Goal: Task Accomplishment & Management: Use online tool/utility

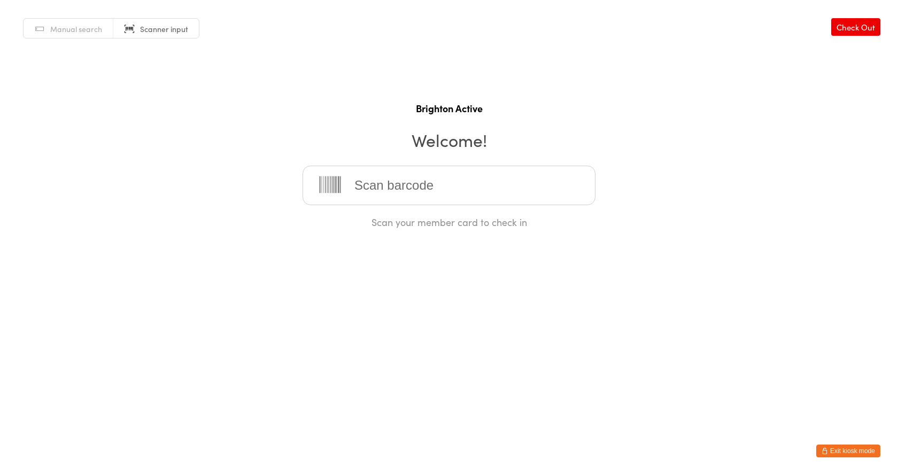
click at [93, 26] on span "Manual search" at bounding box center [76, 29] width 52 height 11
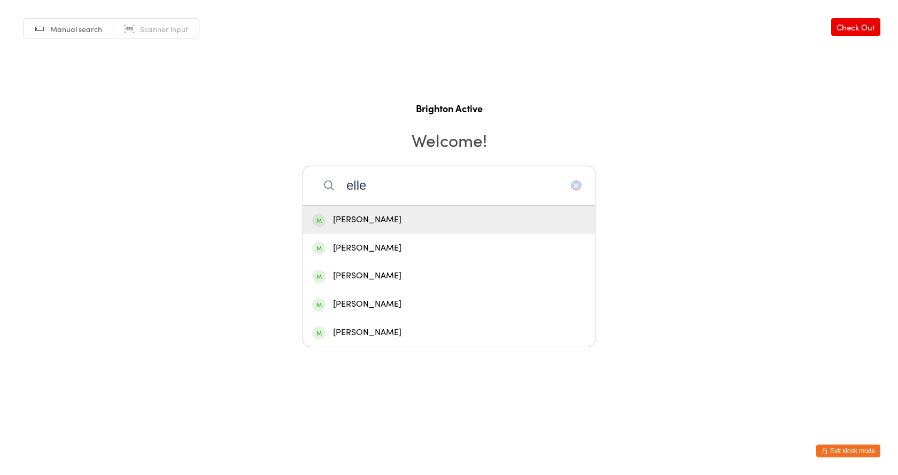
type input "elle"
click at [377, 221] on div "[PERSON_NAME]" at bounding box center [449, 220] width 274 height 14
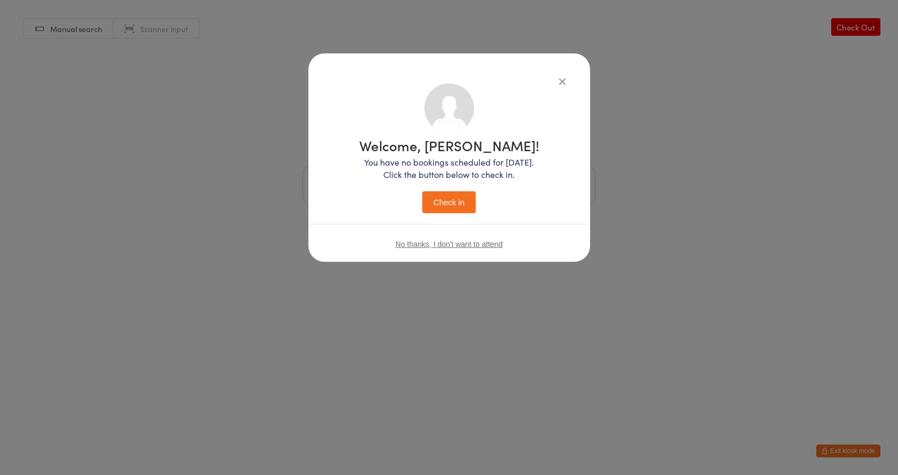
click at [436, 200] on button "Check in" at bounding box center [448, 202] width 53 height 22
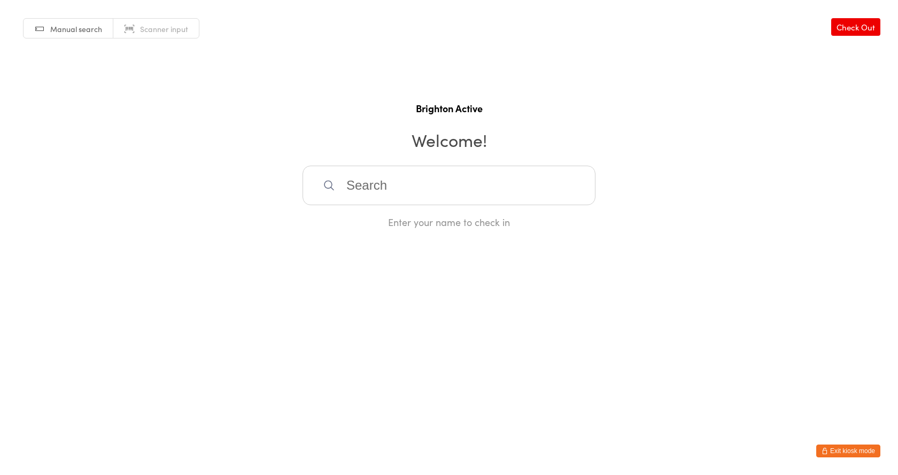
click at [154, 29] on span "Scanner input" at bounding box center [164, 29] width 48 height 11
click at [846, 445] on button "Exit kiosk mode" at bounding box center [848, 451] width 64 height 13
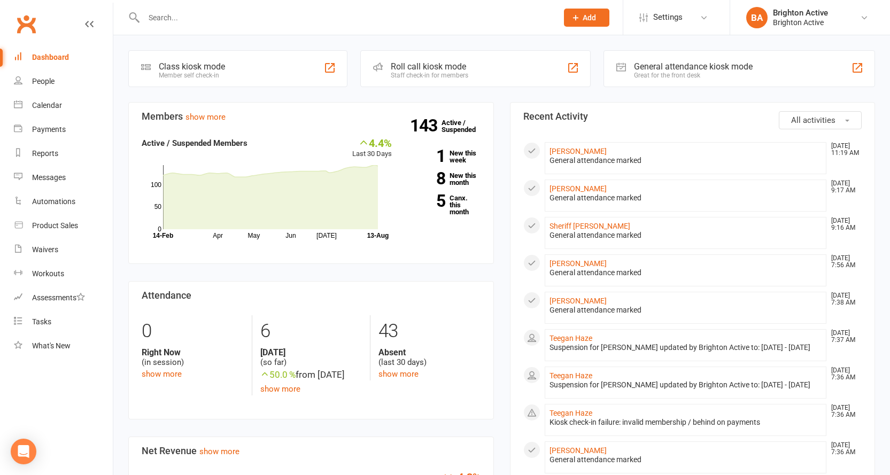
click at [711, 75] on div "Great for the front desk" at bounding box center [693, 75] width 119 height 7
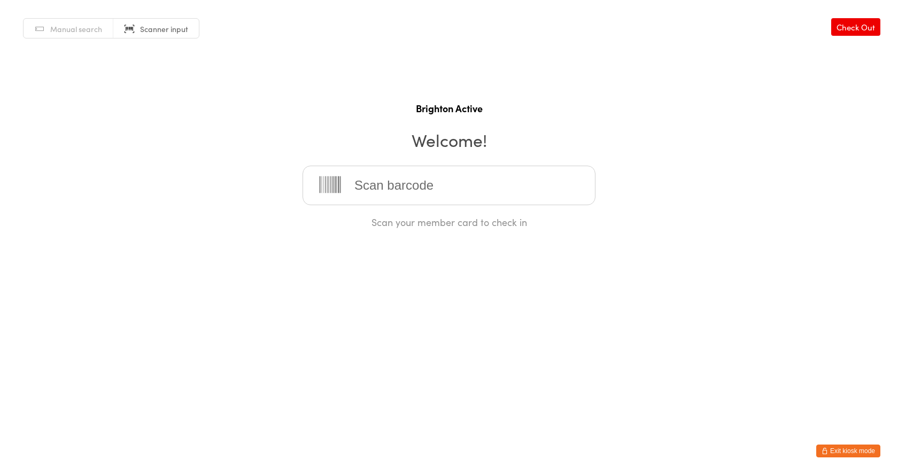
click at [386, 185] on input "search" at bounding box center [449, 186] width 293 height 40
click at [56, 27] on span "Manual search" at bounding box center [76, 29] width 52 height 11
click at [142, 25] on span "Scanner input" at bounding box center [164, 29] width 48 height 11
click at [435, 191] on input "search" at bounding box center [449, 186] width 293 height 40
click at [47, 28] on link "Manual search" at bounding box center [69, 29] width 90 height 20
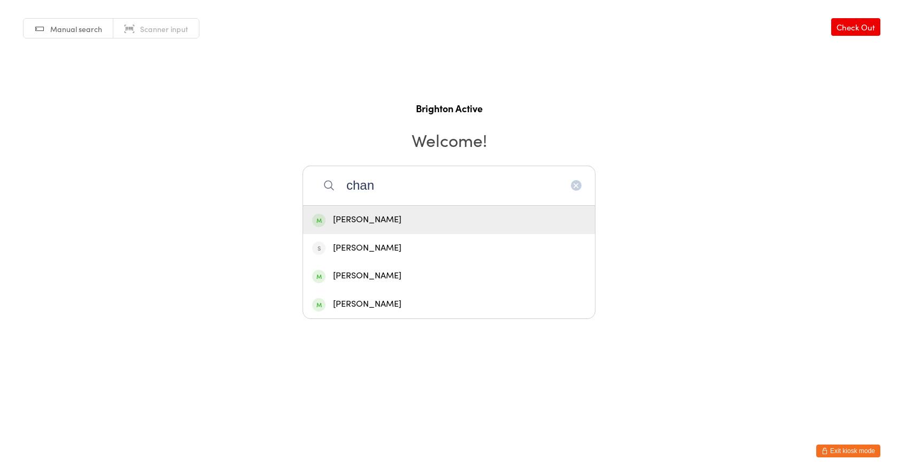
type input "chan"
click at [364, 223] on div "Chanelle Dylan" at bounding box center [449, 220] width 274 height 14
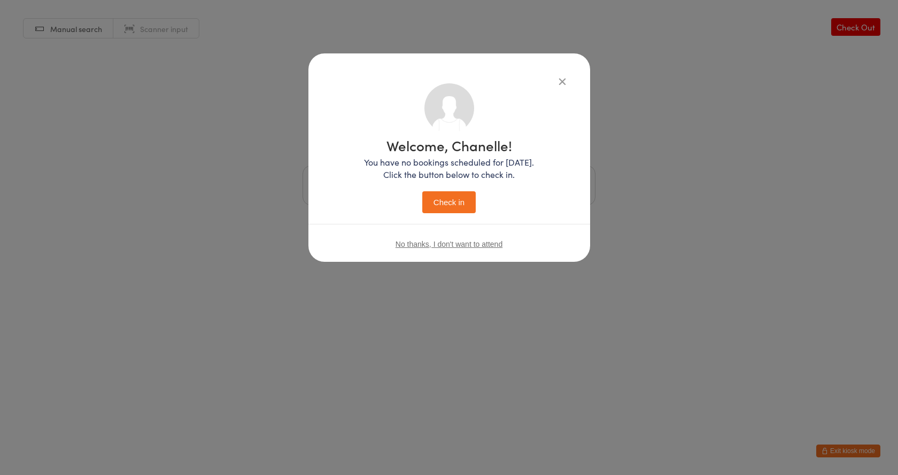
click at [442, 190] on div "Welcome, Chanelle! You have no bookings scheduled for today. Click the button b…" at bounding box center [449, 175] width 170 height 75
click at [443, 196] on button "Check in" at bounding box center [448, 202] width 53 height 22
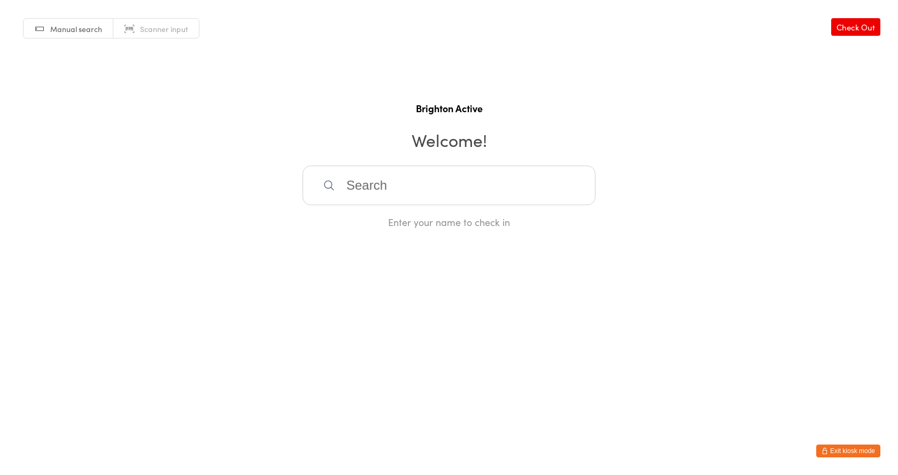
click at [134, 35] on link "Scanner input" at bounding box center [156, 29] width 86 height 20
click at [48, 25] on link "Manual search" at bounding box center [69, 29] width 90 height 20
click at [403, 176] on input "search" at bounding box center [449, 186] width 293 height 40
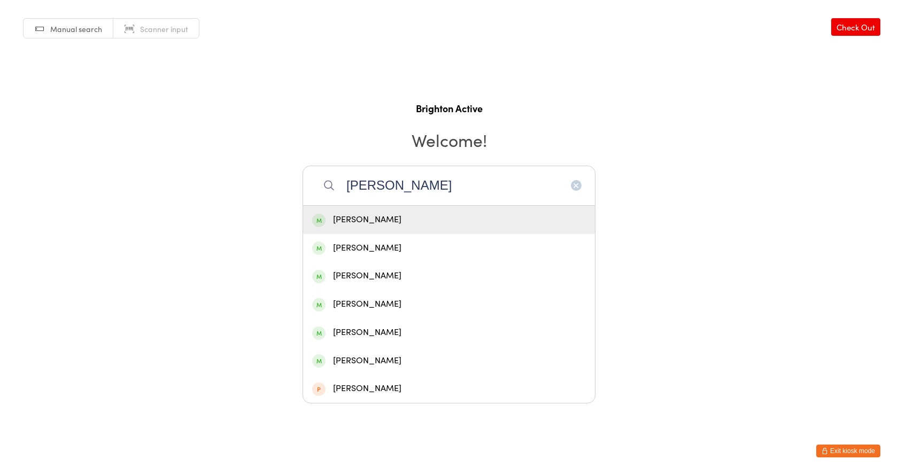
click at [593, 135] on h2 "Welcome!" at bounding box center [449, 140] width 877 height 24
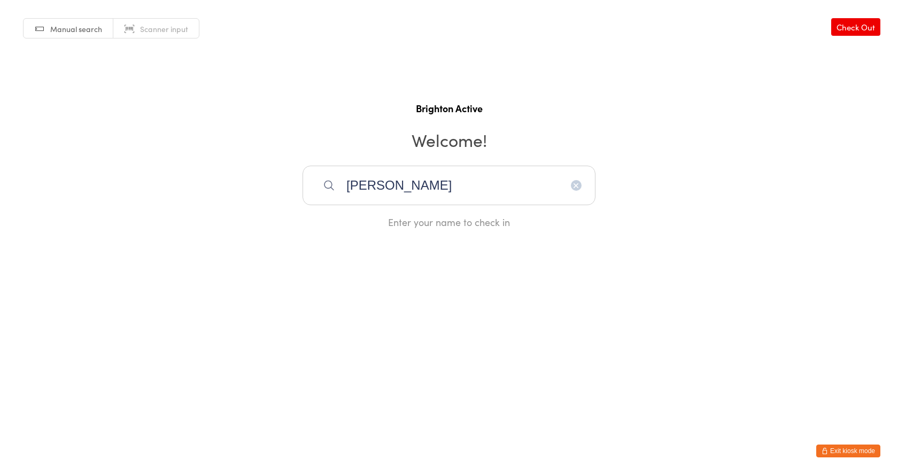
click at [382, 187] on input "dan" at bounding box center [449, 186] width 293 height 40
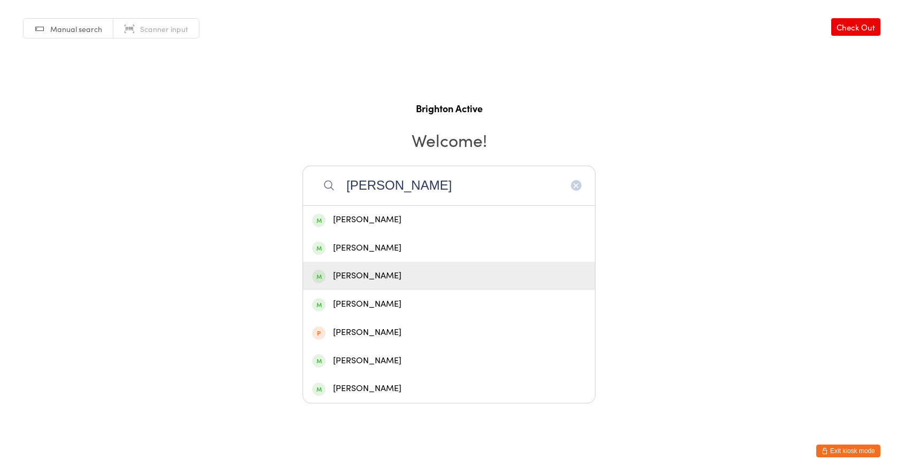
type input "danell"
drag, startPoint x: 384, startPoint y: 276, endPoint x: 413, endPoint y: 273, distance: 29.6
click at [385, 276] on div "Danielle Ferraro" at bounding box center [449, 276] width 274 height 14
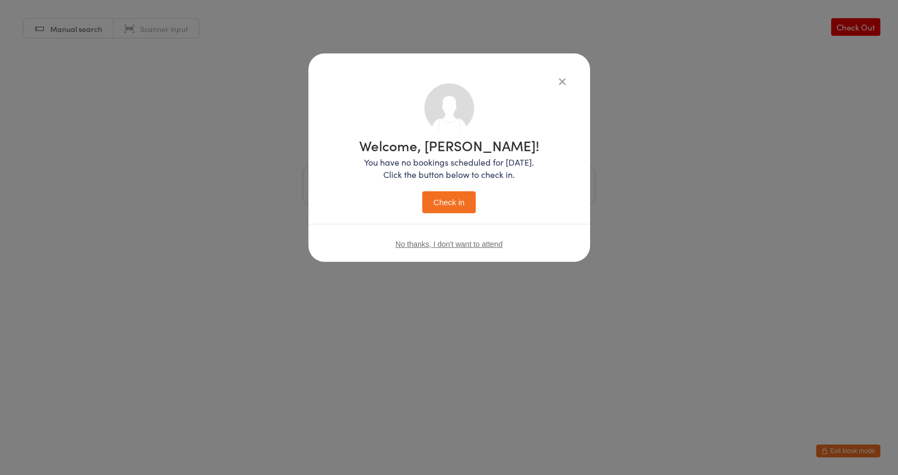
click at [465, 201] on button "Check in" at bounding box center [448, 202] width 53 height 22
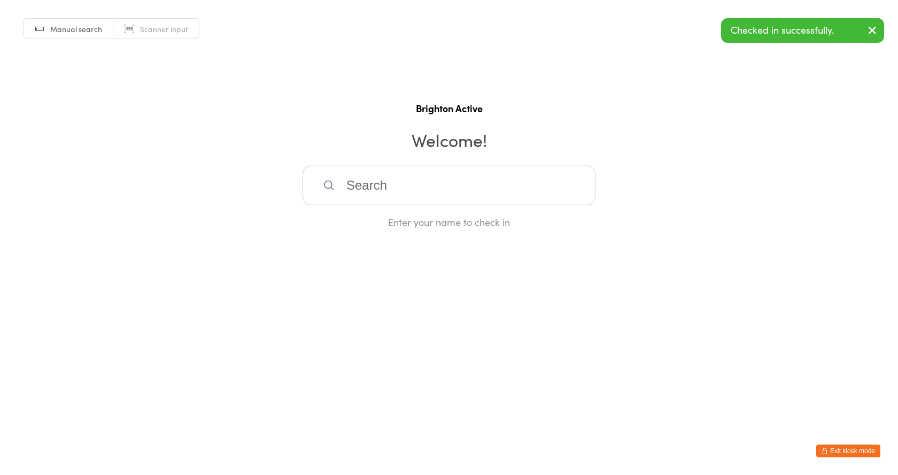
click at [153, 21] on link "Scanner input" at bounding box center [156, 29] width 86 height 20
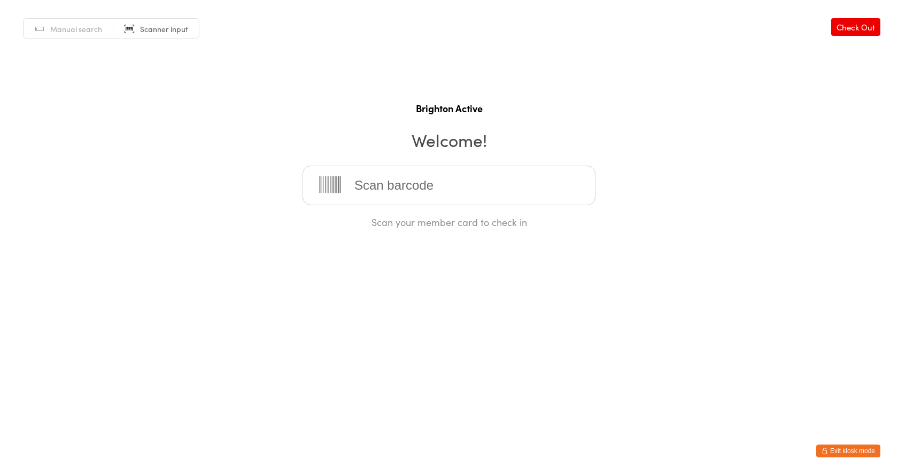
click at [106, 28] on link "Manual search" at bounding box center [69, 29] width 90 height 20
click at [134, 22] on link "Scanner input" at bounding box center [156, 29] width 86 height 20
click at [111, 28] on link "Manual search" at bounding box center [69, 29] width 90 height 20
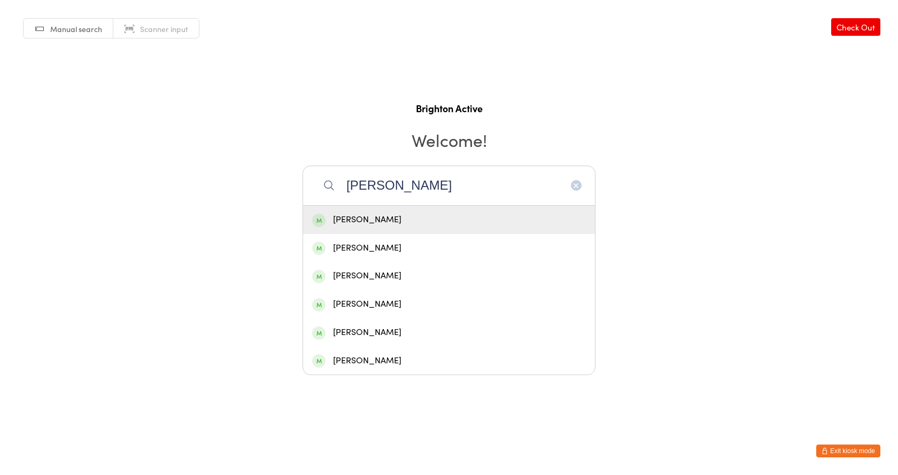
type input "kate"
click at [574, 182] on icon "button" at bounding box center [576, 185] width 9 height 9
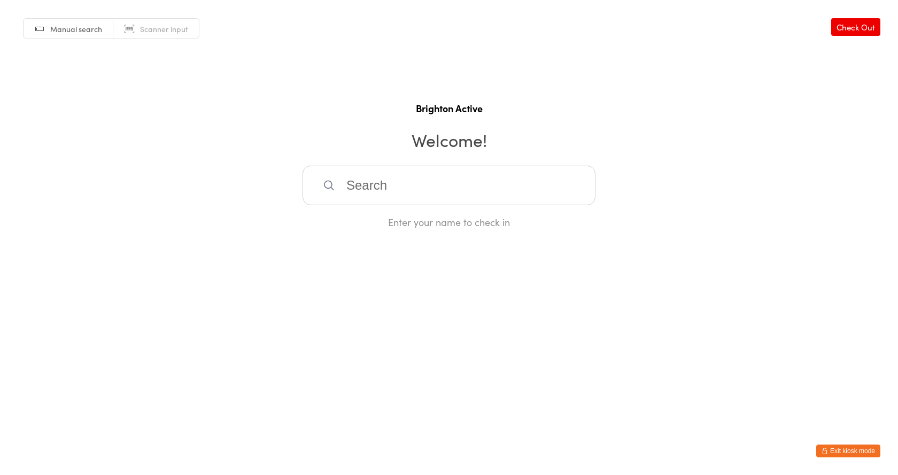
drag, startPoint x: 202, startPoint y: 45, endPoint x: 202, endPoint y: 37, distance: 7.5
click at [202, 42] on div "Manual search Scanner input Check Out Brighton Active Welcome! Enter your name …" at bounding box center [449, 114] width 898 height 229
click at [145, 19] on link "Scanner input" at bounding box center [156, 29] width 86 height 20
click at [53, 24] on span "Manual search" at bounding box center [76, 29] width 52 height 11
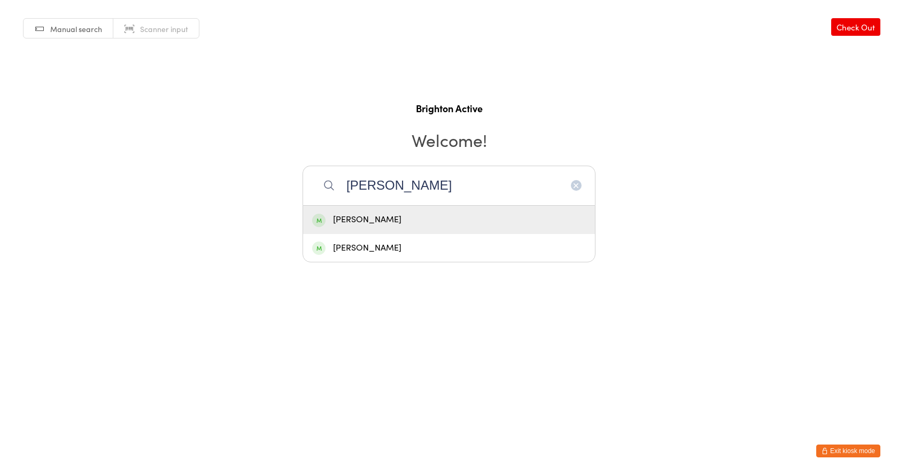
type input "kerry"
click at [390, 222] on div "Kerry Fletcher" at bounding box center [449, 220] width 274 height 14
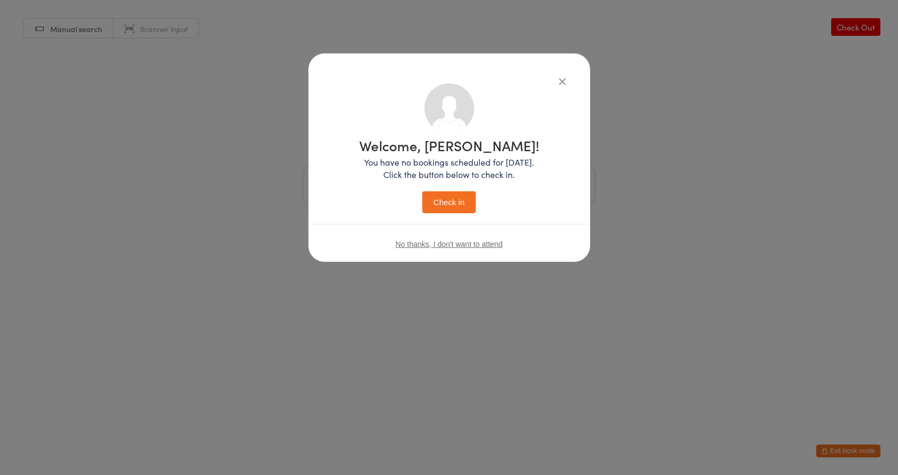
click at [457, 202] on button "Check in" at bounding box center [448, 202] width 53 height 22
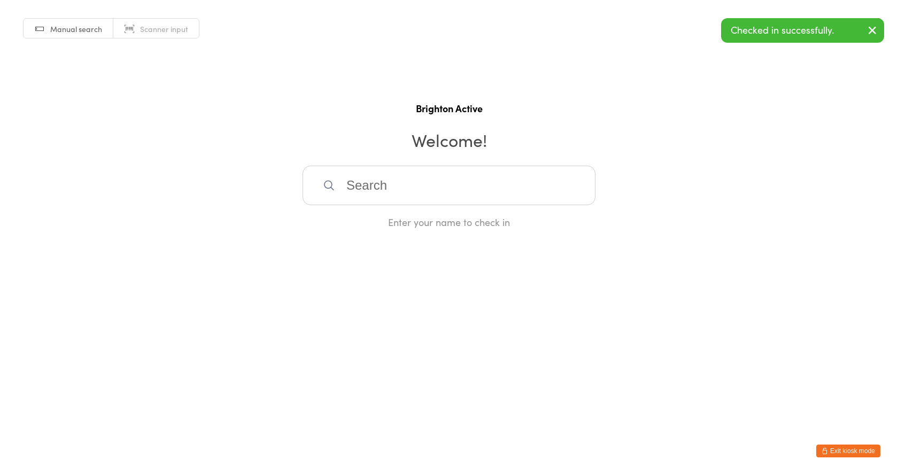
click at [346, 185] on input "search" at bounding box center [449, 186] width 293 height 40
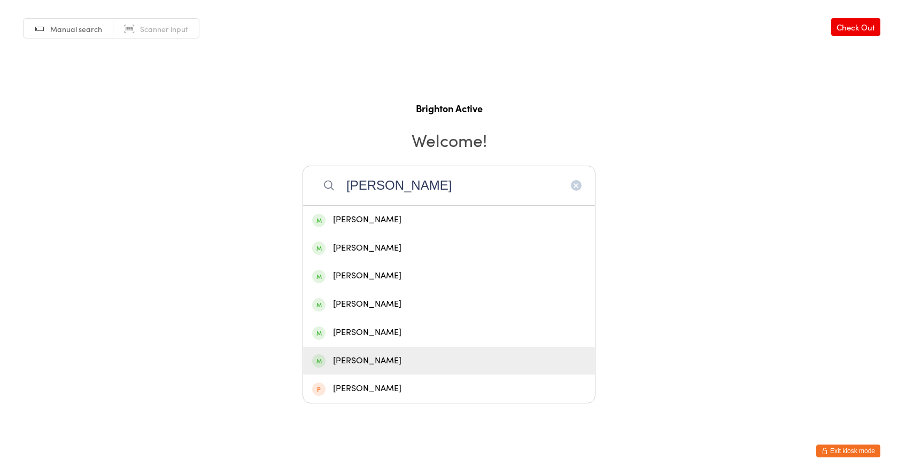
type input "dan"
click at [384, 369] on div "Danielle Ferraro" at bounding box center [449, 361] width 292 height 28
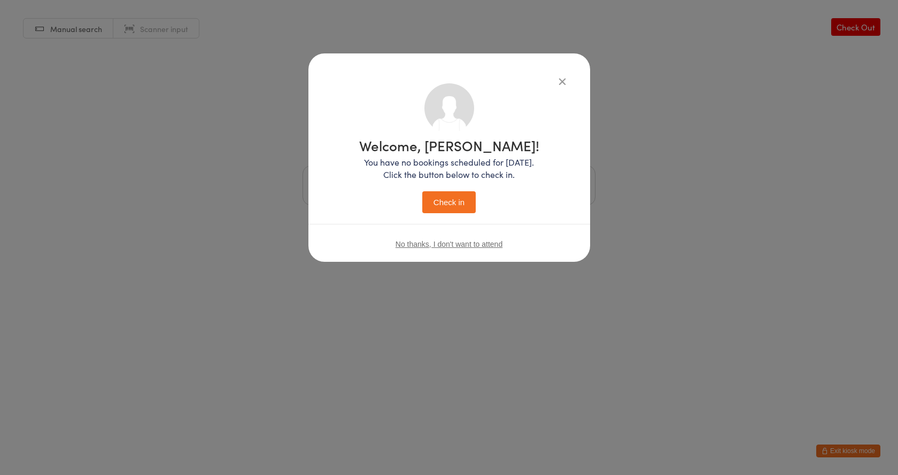
click at [440, 210] on button "Check in" at bounding box center [448, 202] width 53 height 22
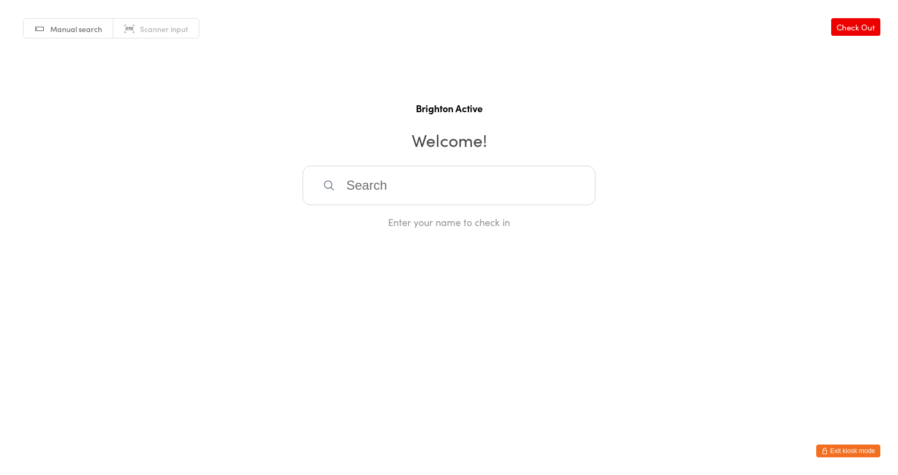
click at [840, 448] on button "Exit kiosk mode" at bounding box center [848, 451] width 64 height 13
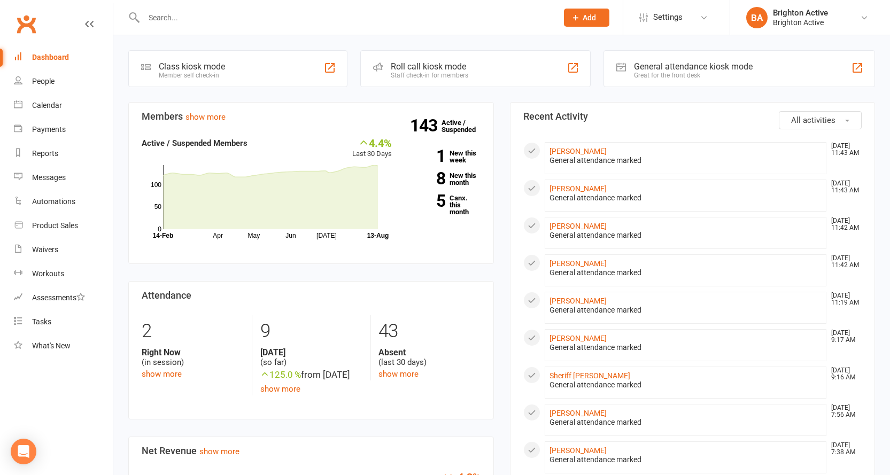
click at [692, 73] on div "Great for the front desk" at bounding box center [693, 75] width 119 height 7
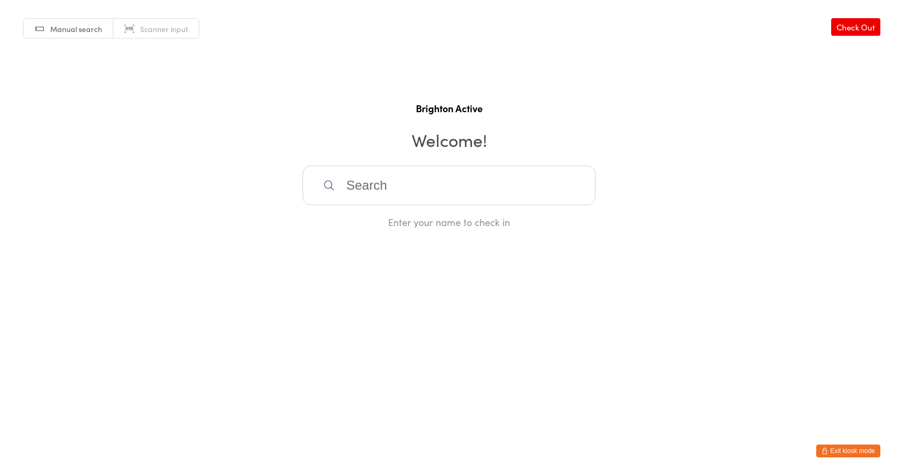
click at [146, 33] on span "Scanner input" at bounding box center [164, 29] width 48 height 11
click at [431, 225] on div "Scan your member card to check in" at bounding box center [449, 221] width 293 height 13
click at [364, 196] on input "search" at bounding box center [449, 186] width 293 height 40
click at [249, 372] on html "You have now entered Kiosk Mode. Members will be able to check themselves in us…" at bounding box center [449, 237] width 898 height 475
click at [246, 291] on html "You have now entered Kiosk Mode. Members will be able to check themselves in us…" at bounding box center [449, 237] width 898 height 475
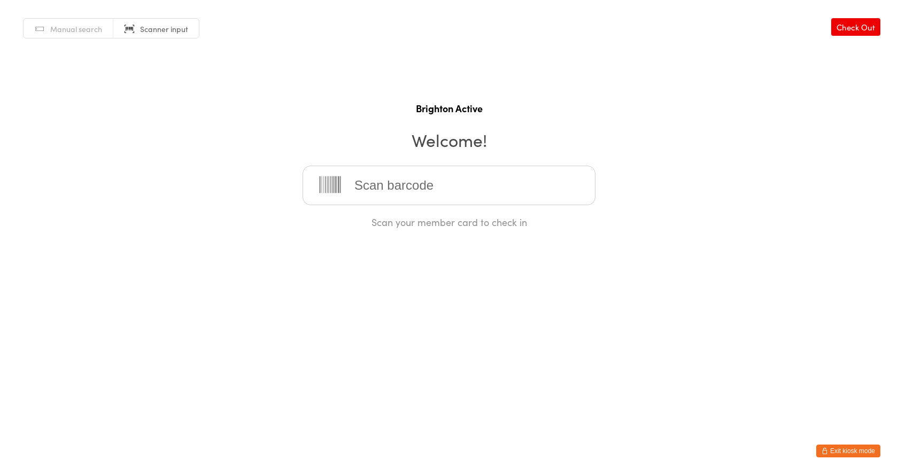
click at [844, 447] on button "Exit kiosk mode" at bounding box center [848, 451] width 64 height 13
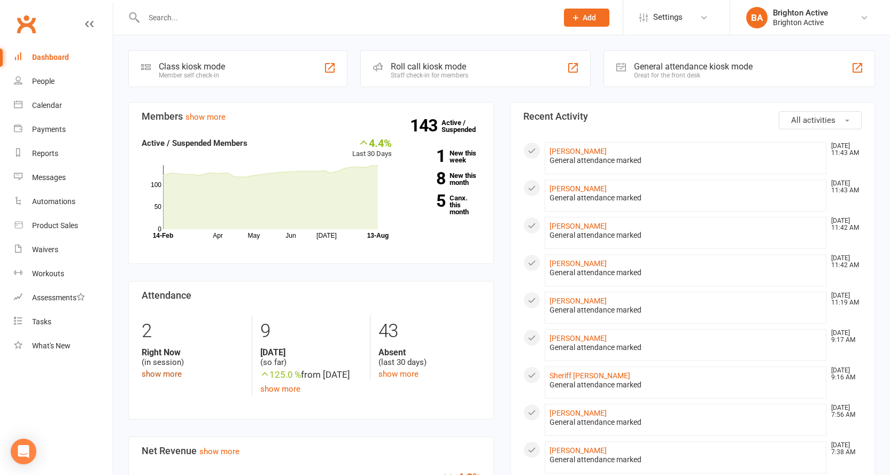
click at [173, 374] on link "show more" at bounding box center [162, 374] width 40 height 10
click at [721, 71] on div "General attendance kiosk mode" at bounding box center [693, 66] width 119 height 10
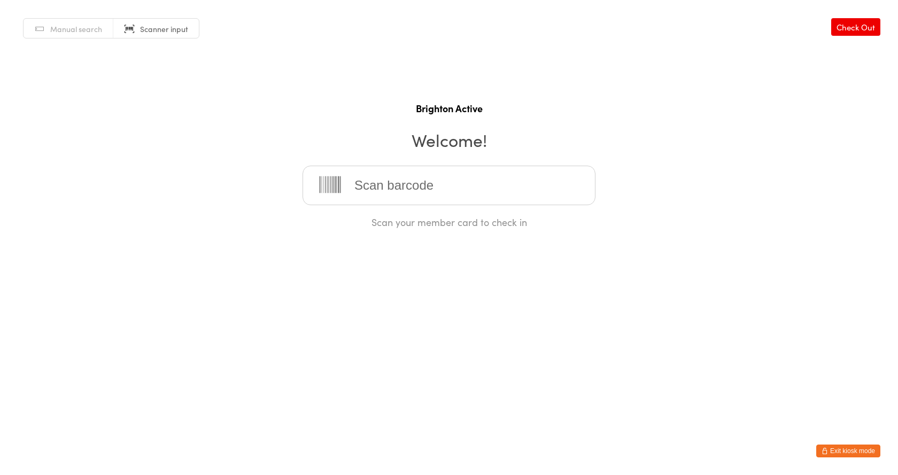
click at [362, 190] on input "search" at bounding box center [449, 186] width 293 height 40
click at [845, 455] on button "Exit kiosk mode" at bounding box center [848, 451] width 64 height 13
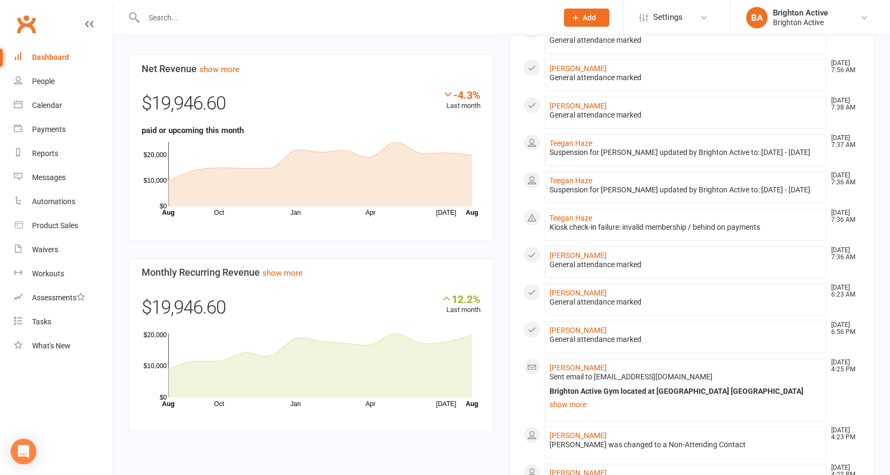
scroll to position [286, 0]
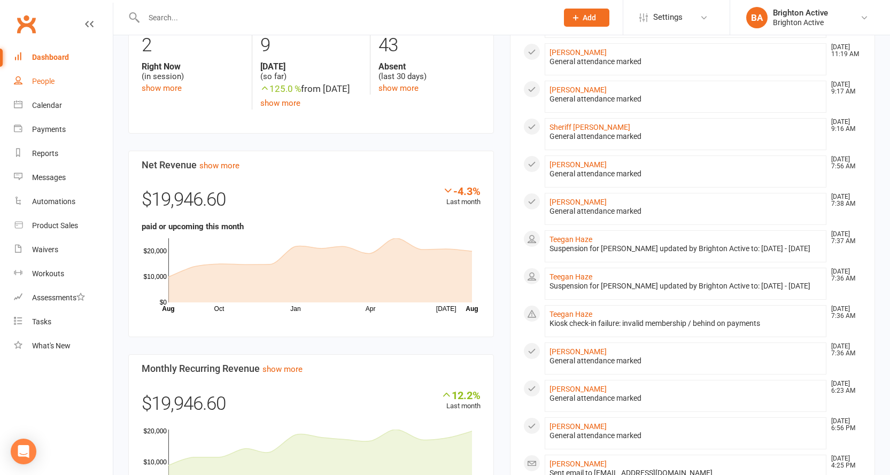
click at [51, 79] on div "People" at bounding box center [43, 81] width 22 height 9
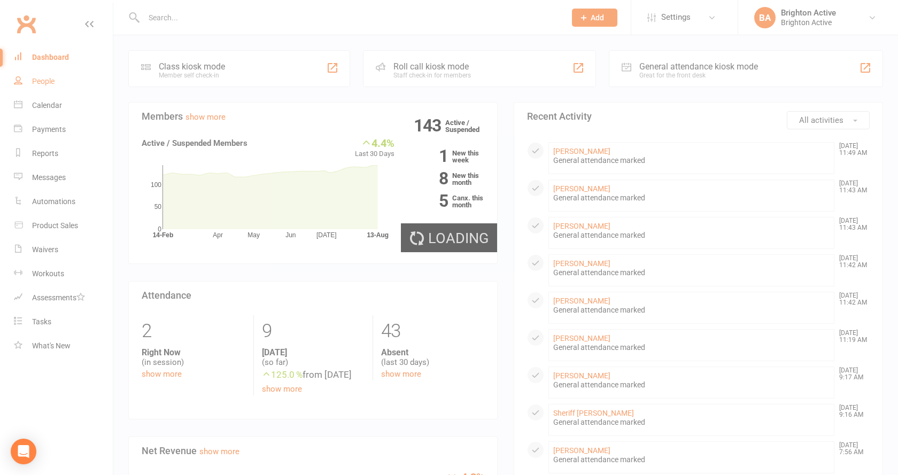
select select "100"
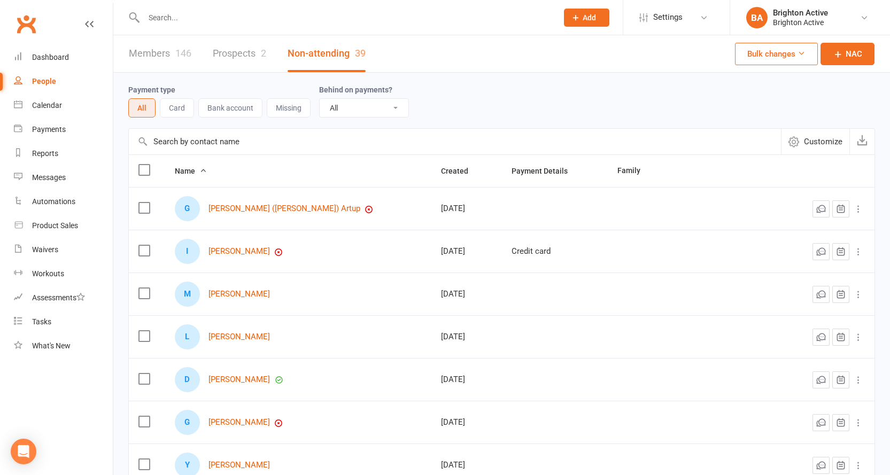
click at [266, 59] on link "Prospects 2" at bounding box center [239, 53] width 53 height 37
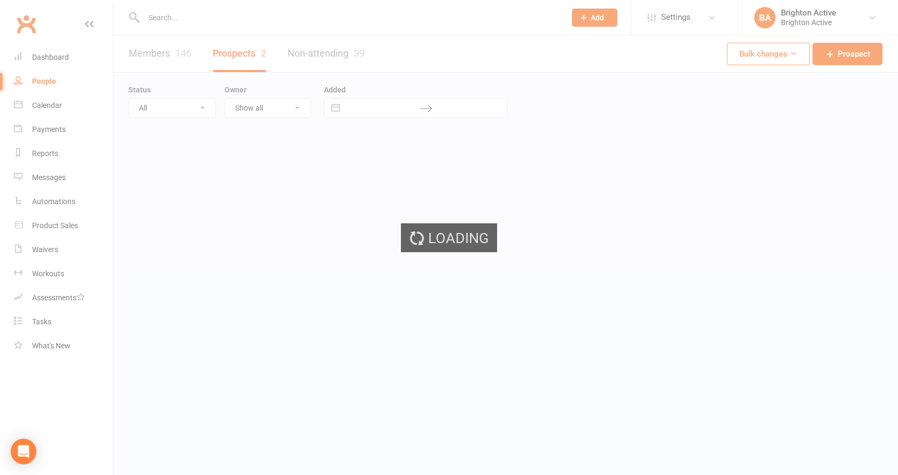
select select "100"
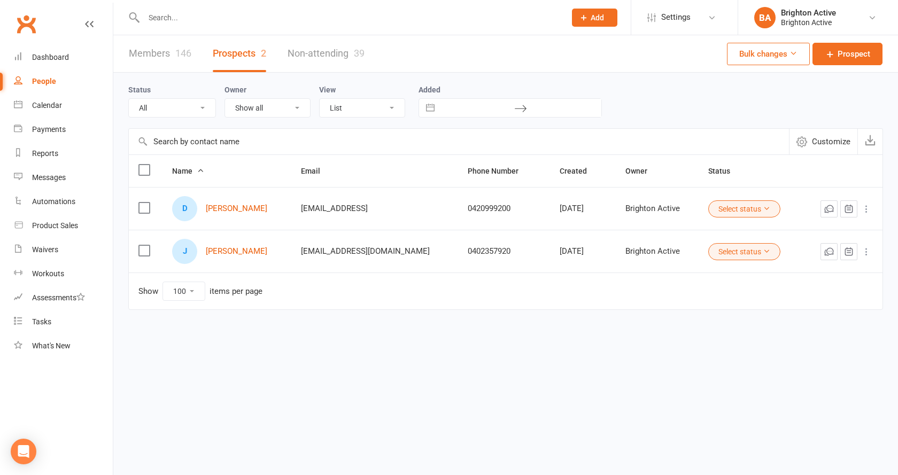
click at [171, 48] on link "Members 146" at bounding box center [160, 53] width 63 height 37
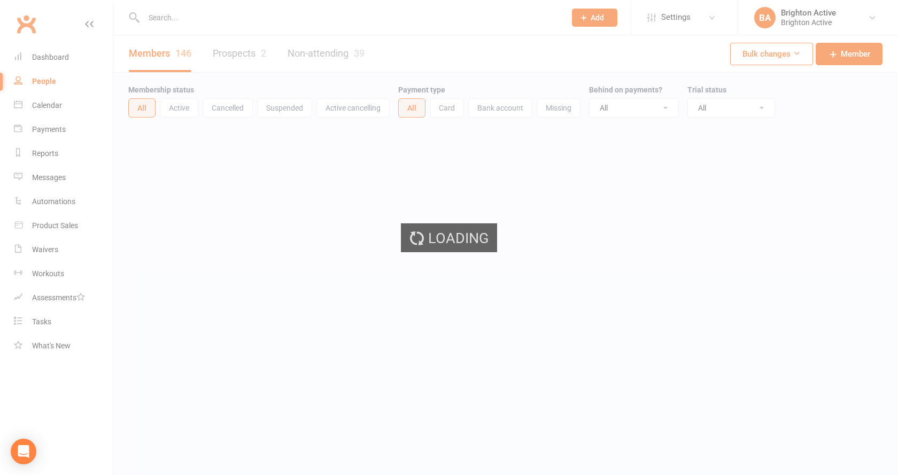
select select "100"
click at [340, 55] on link "Non-attending 39" at bounding box center [326, 53] width 77 height 37
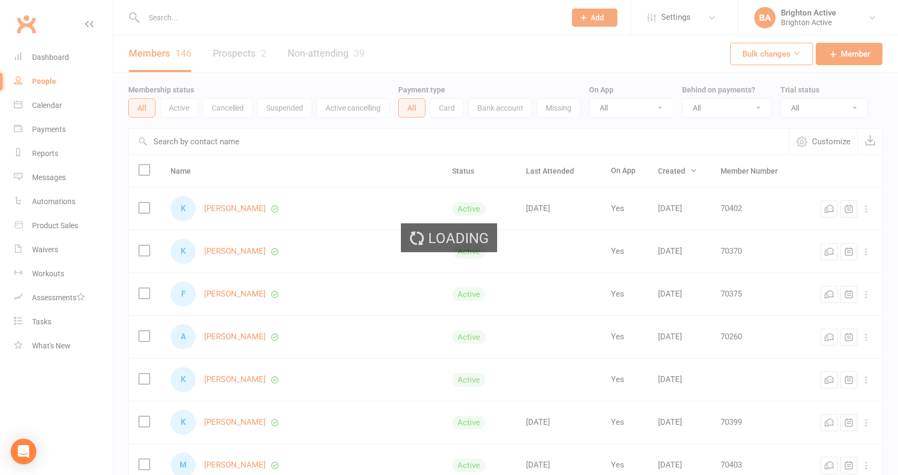
select select "100"
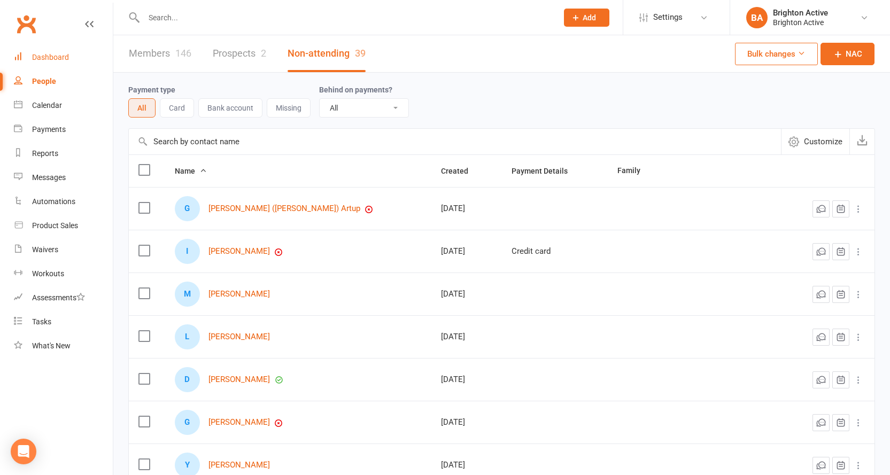
click at [50, 48] on link "Dashboard" at bounding box center [63, 57] width 99 height 24
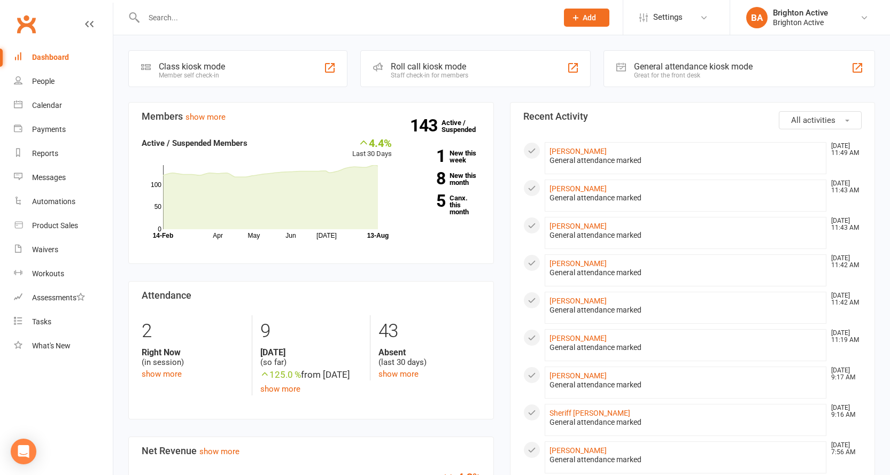
click at [643, 64] on div "General attendance kiosk mode" at bounding box center [693, 66] width 119 height 10
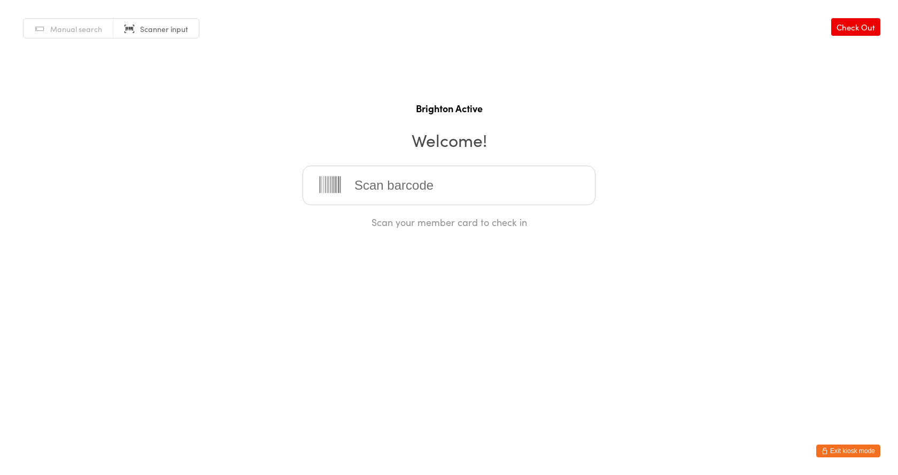
click at [415, 173] on input "search" at bounding box center [449, 186] width 293 height 40
click at [334, 381] on html "You have now entered Kiosk Mode. Members will be able to check themselves in us…" at bounding box center [449, 237] width 898 height 475
click at [233, 270] on html "You have now entered Kiosk Mode. Members will be able to check themselves in us…" at bounding box center [449, 237] width 898 height 475
